Goal: Task Accomplishment & Management: Complete application form

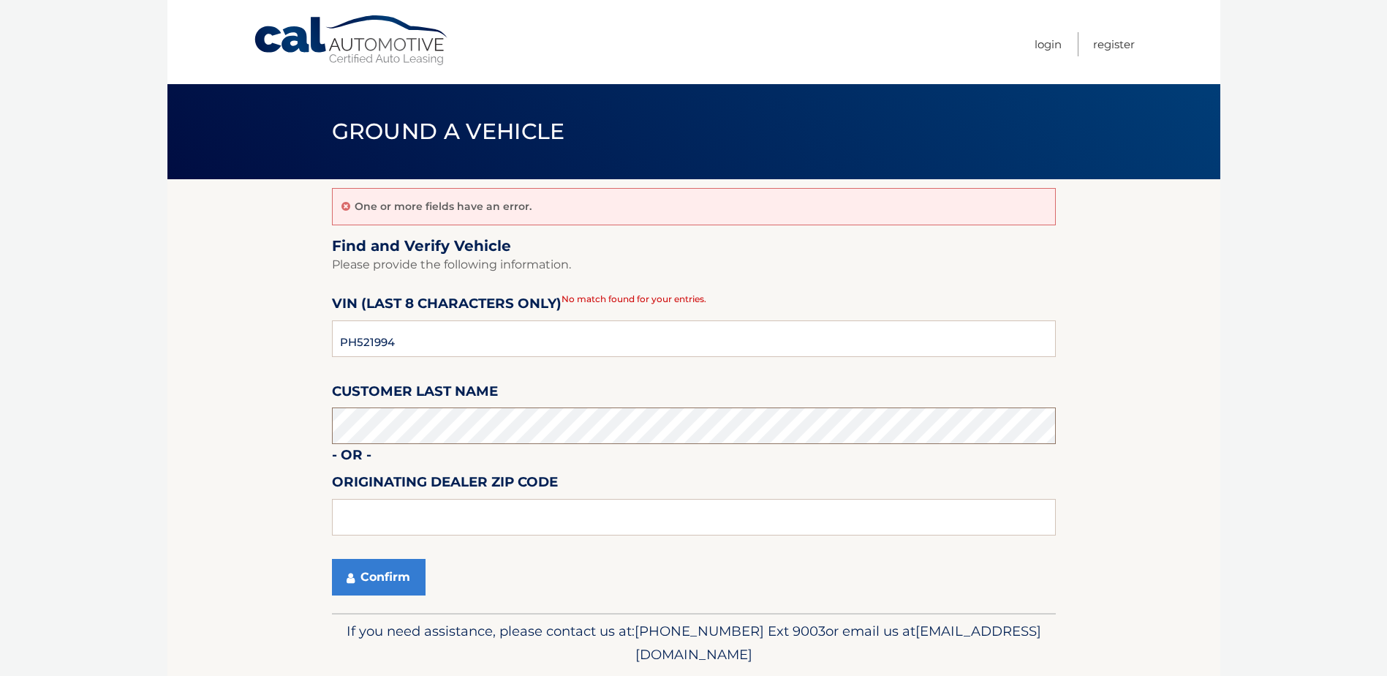
click at [328, 437] on section "One or more fields have an error. Find and Verify Vehicle Please provide the fo…" at bounding box center [693, 396] width 1053 height 434
click at [372, 575] on button "Confirm" at bounding box center [379, 577] width 94 height 37
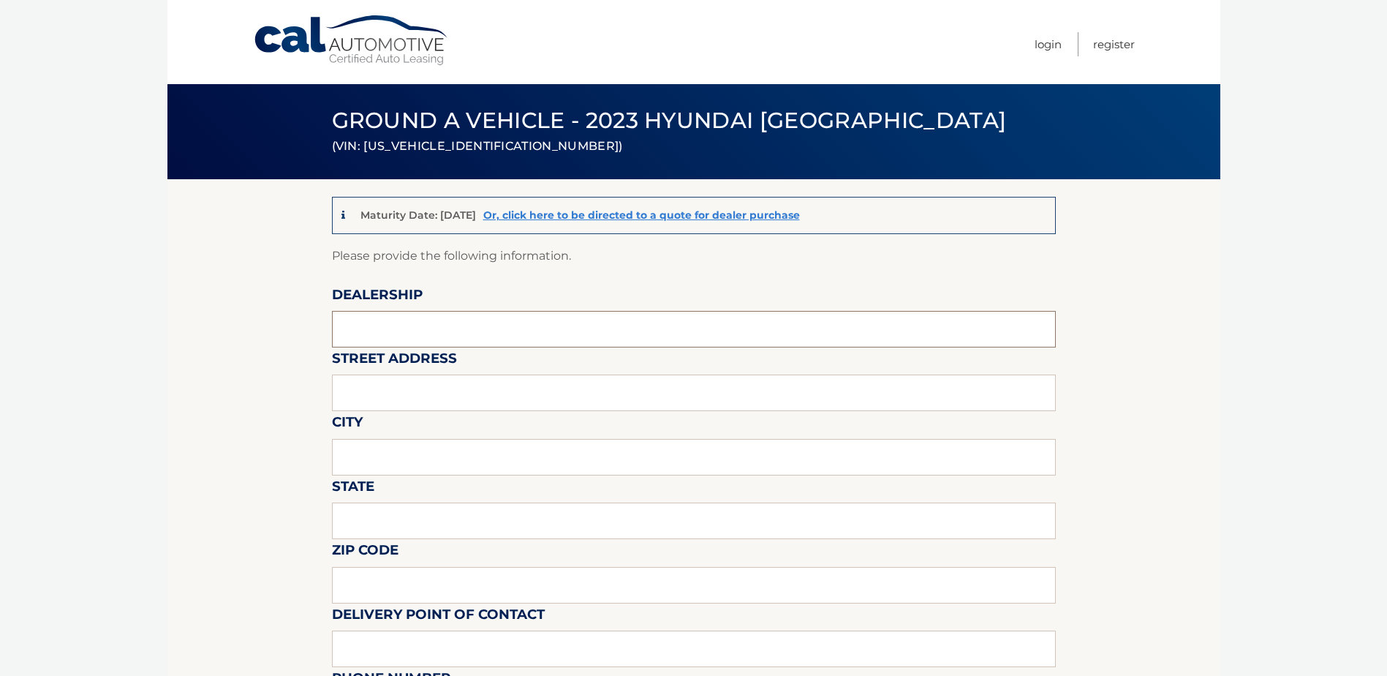
click at [396, 331] on input "text" at bounding box center [694, 329] width 724 height 37
type input "RICK CASE VOLKSWAGEN"
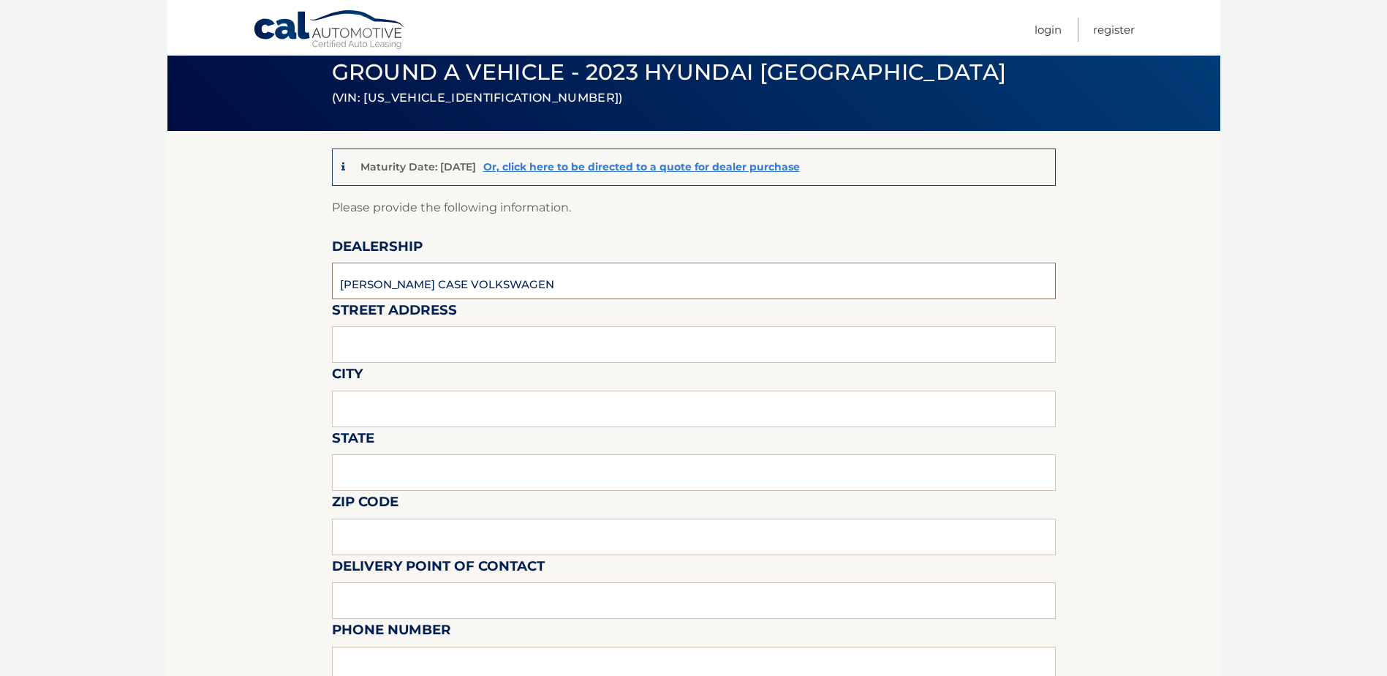
scroll to position [366, 0]
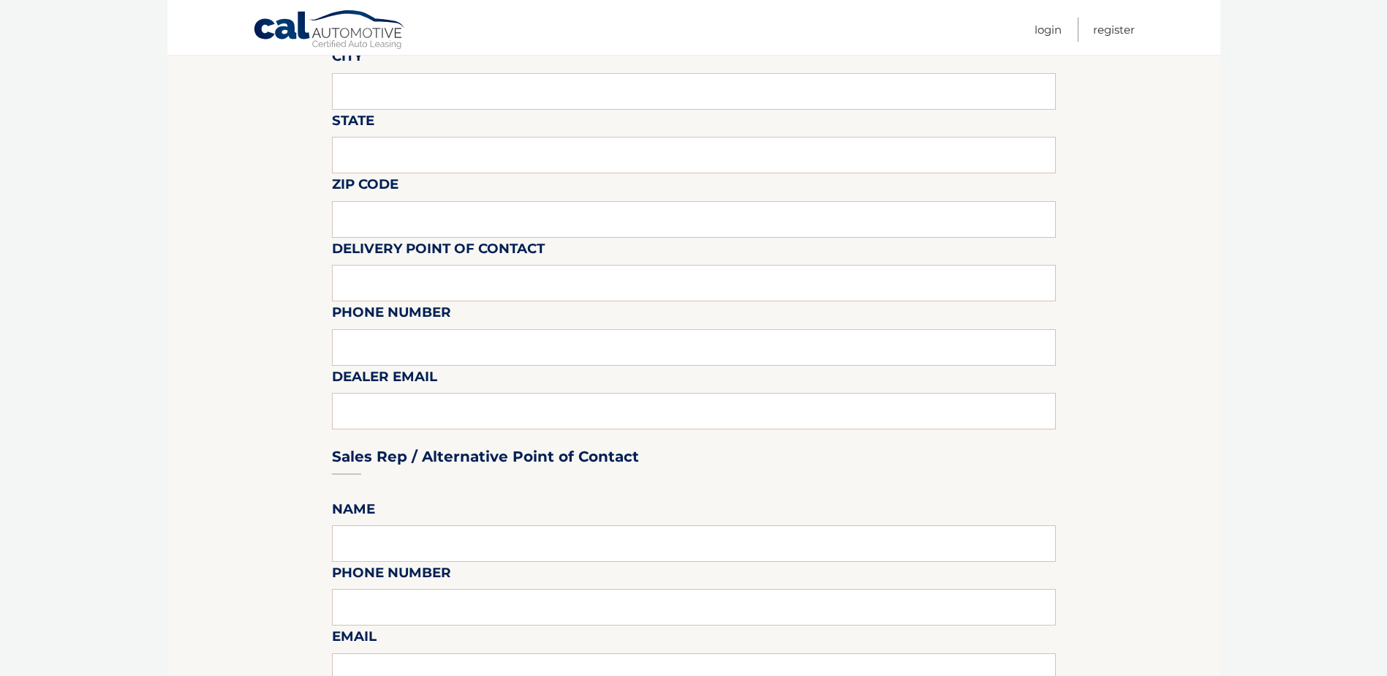
drag, startPoint x: 236, startPoint y: 404, endPoint x: 284, endPoint y: 409, distance: 47.8
click at [237, 404] on section "Maturity Date: 02/28/2026 Or, click here to be directed to a quote for dealer p…" at bounding box center [693, 615] width 1053 height 1602
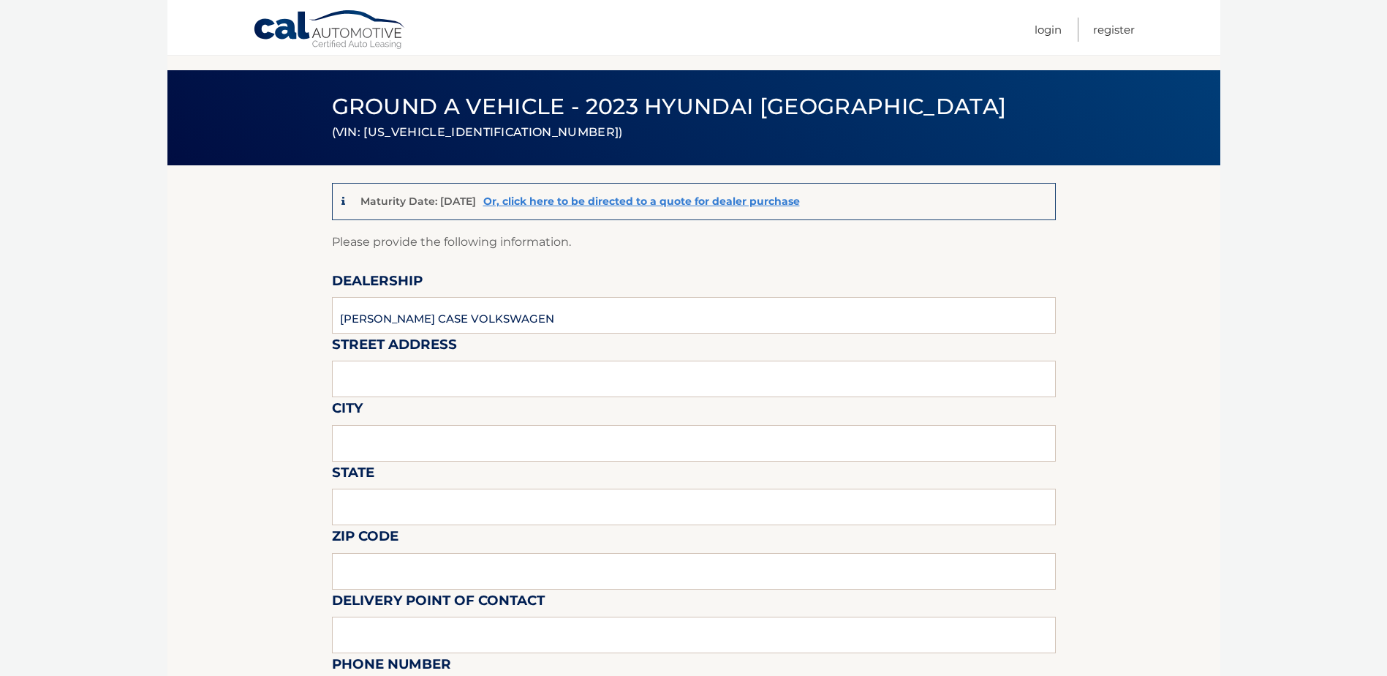
scroll to position [0, 0]
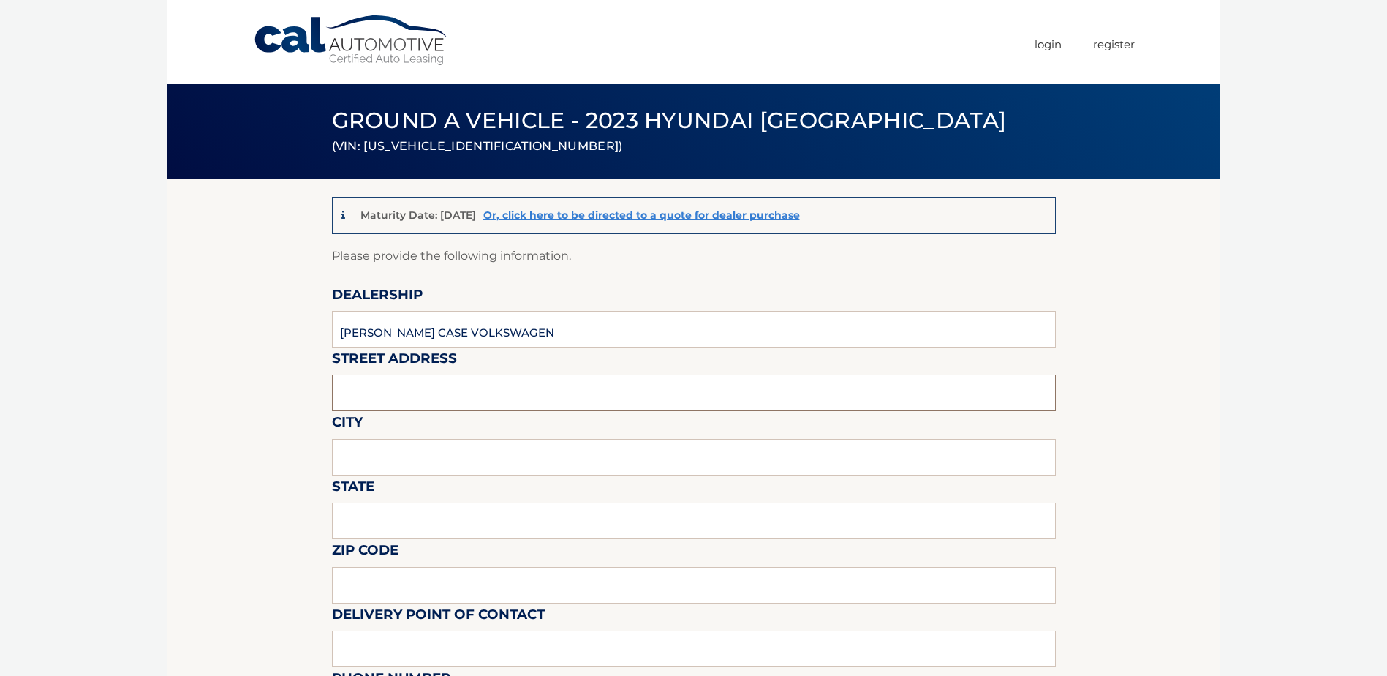
click at [371, 400] on input "text" at bounding box center [694, 392] width 724 height 37
click at [377, 398] on input "text" at bounding box center [694, 392] width 724 height 37
type input "3520 WESTON RD"
type input "DAVIE"
type input "FL"
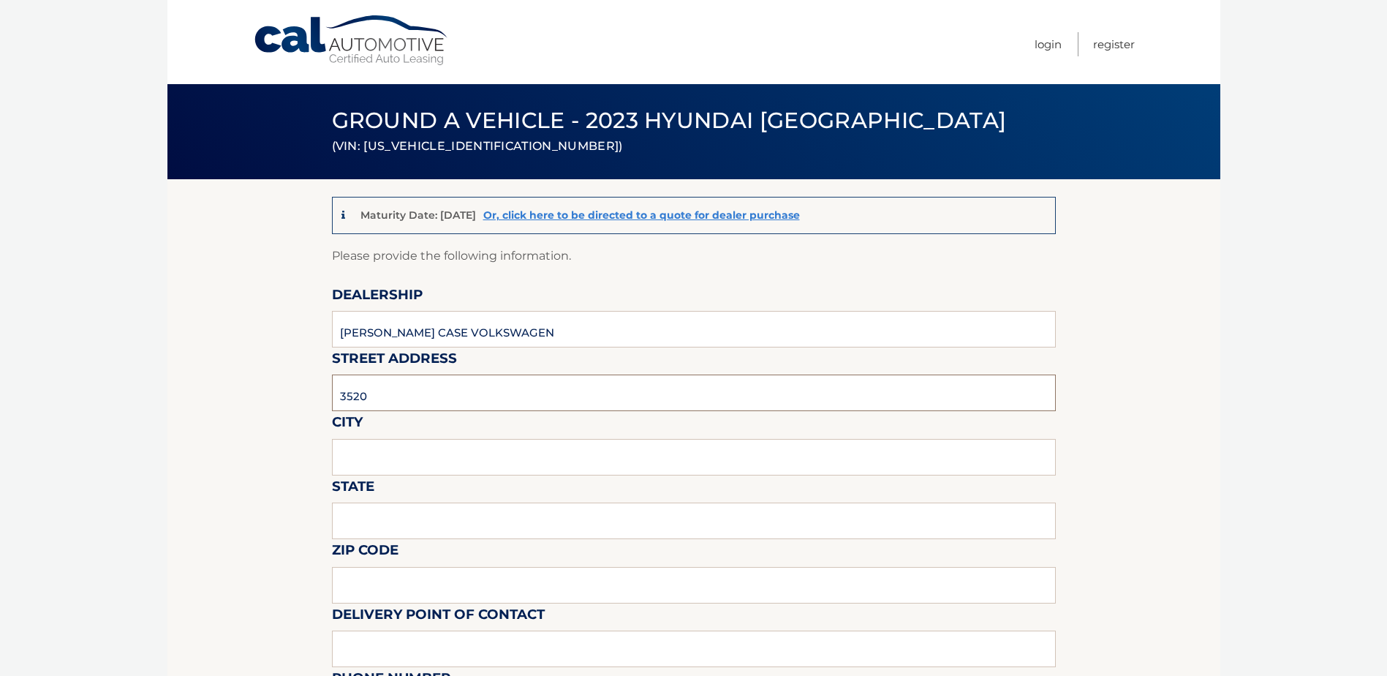
type input "33331"
type input "Rick Case Volkswagen - VW"
type input "9549035500"
type input "athiadasilva@rickcase.com"
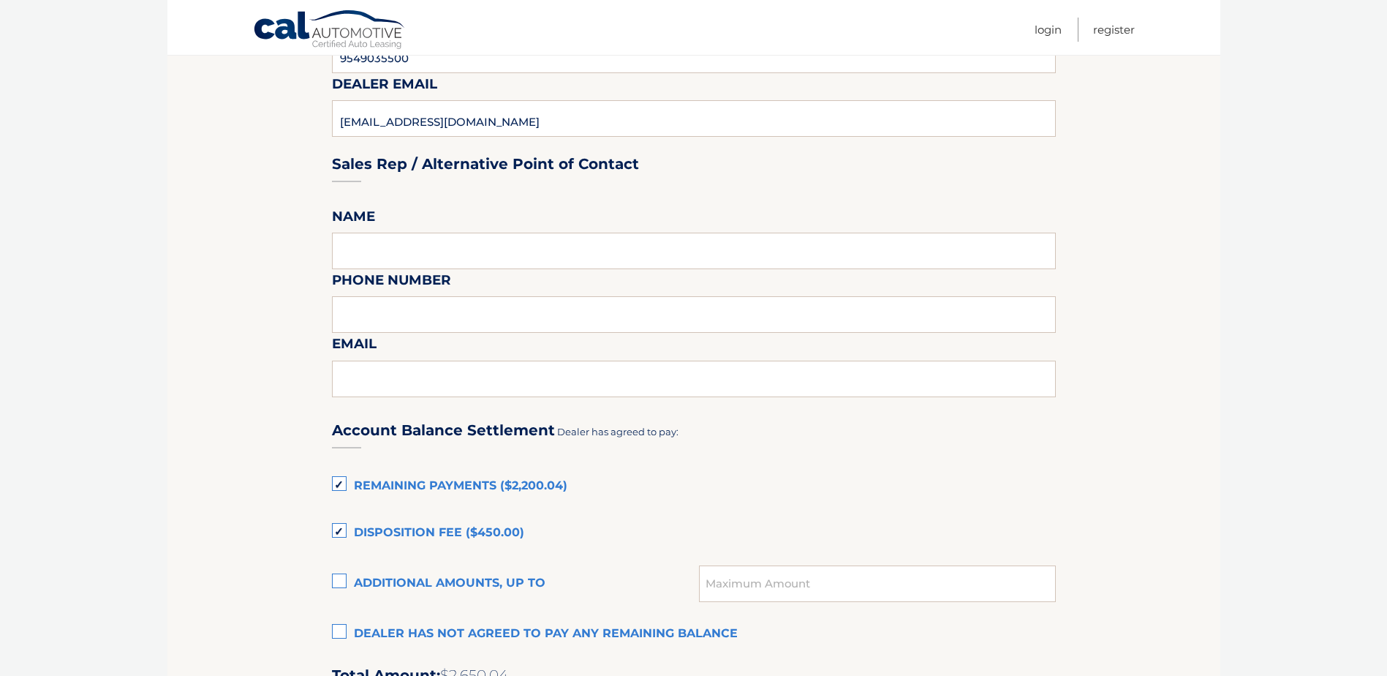
scroll to position [731, 0]
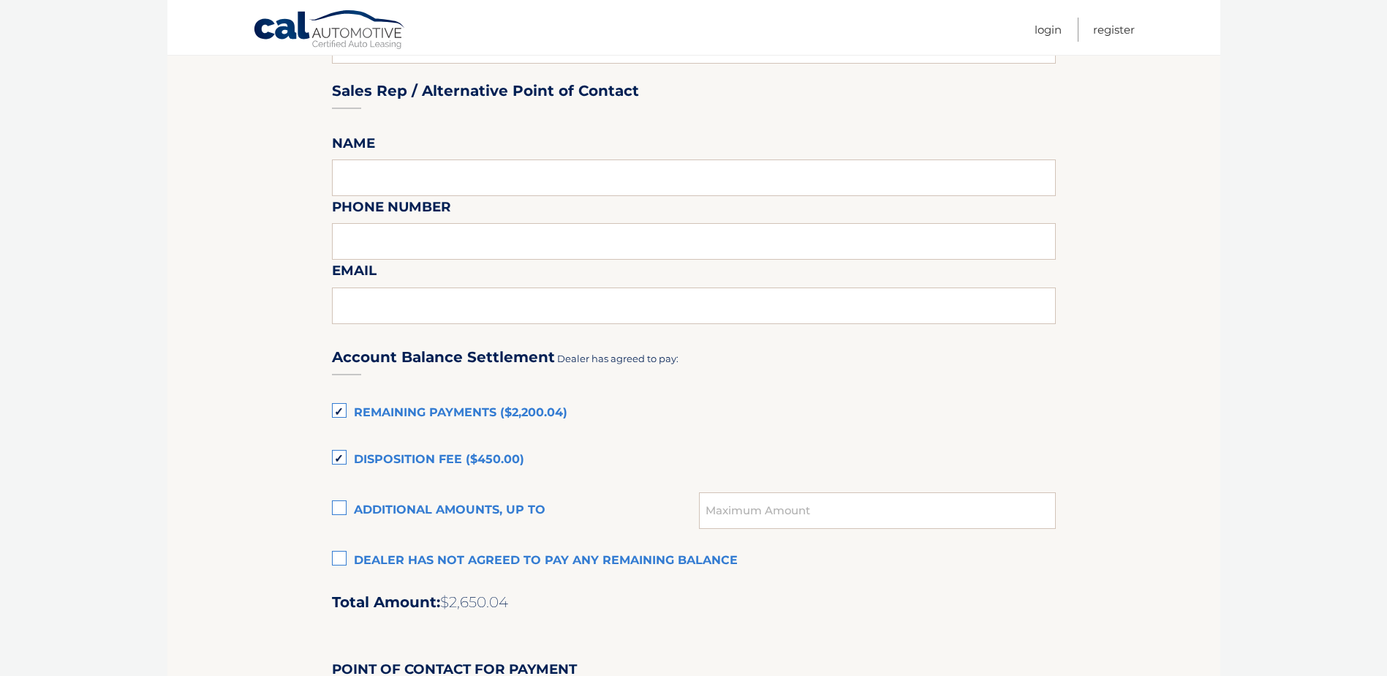
click at [343, 459] on label "Disposition Fee ($450.00)" at bounding box center [694, 459] width 724 height 29
click at [0, 0] on input "Disposition Fee ($450.00)" at bounding box center [0, 0] width 0 height 0
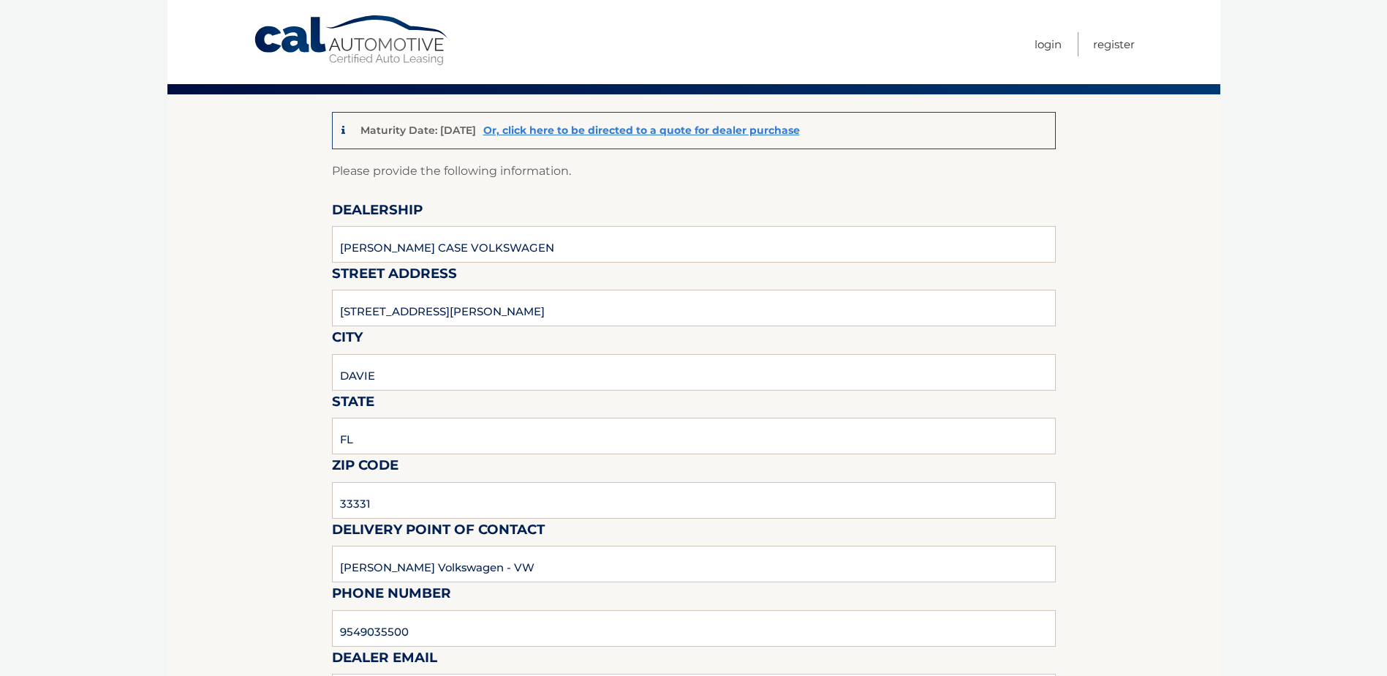
scroll to position [0, 0]
